Goal: Task Accomplishment & Management: Use online tool/utility

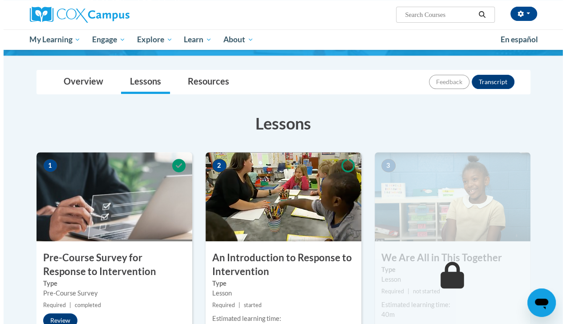
scroll to position [182, 0]
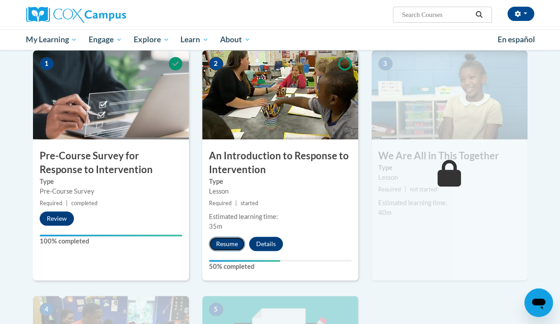
click at [228, 241] on button "Resume" at bounding box center [227, 244] width 36 height 14
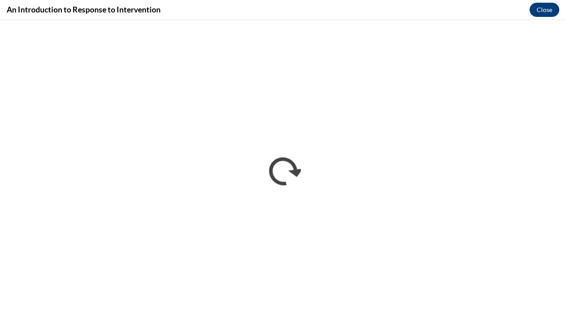
scroll to position [0, 0]
